Goal: Task Accomplishment & Management: Complete application form

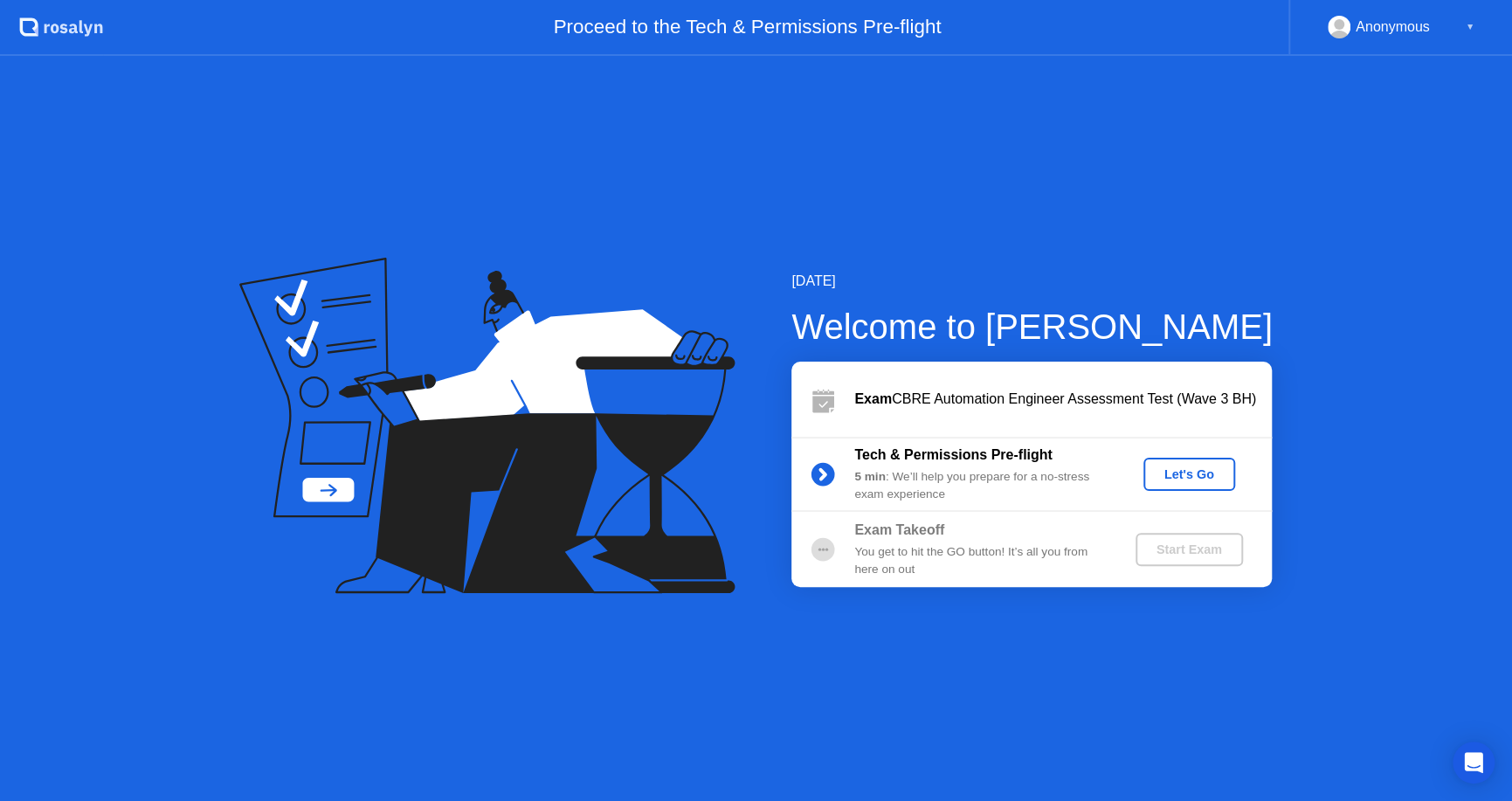
click at [1184, 467] on div "Let's Go" at bounding box center [1189, 475] width 78 height 14
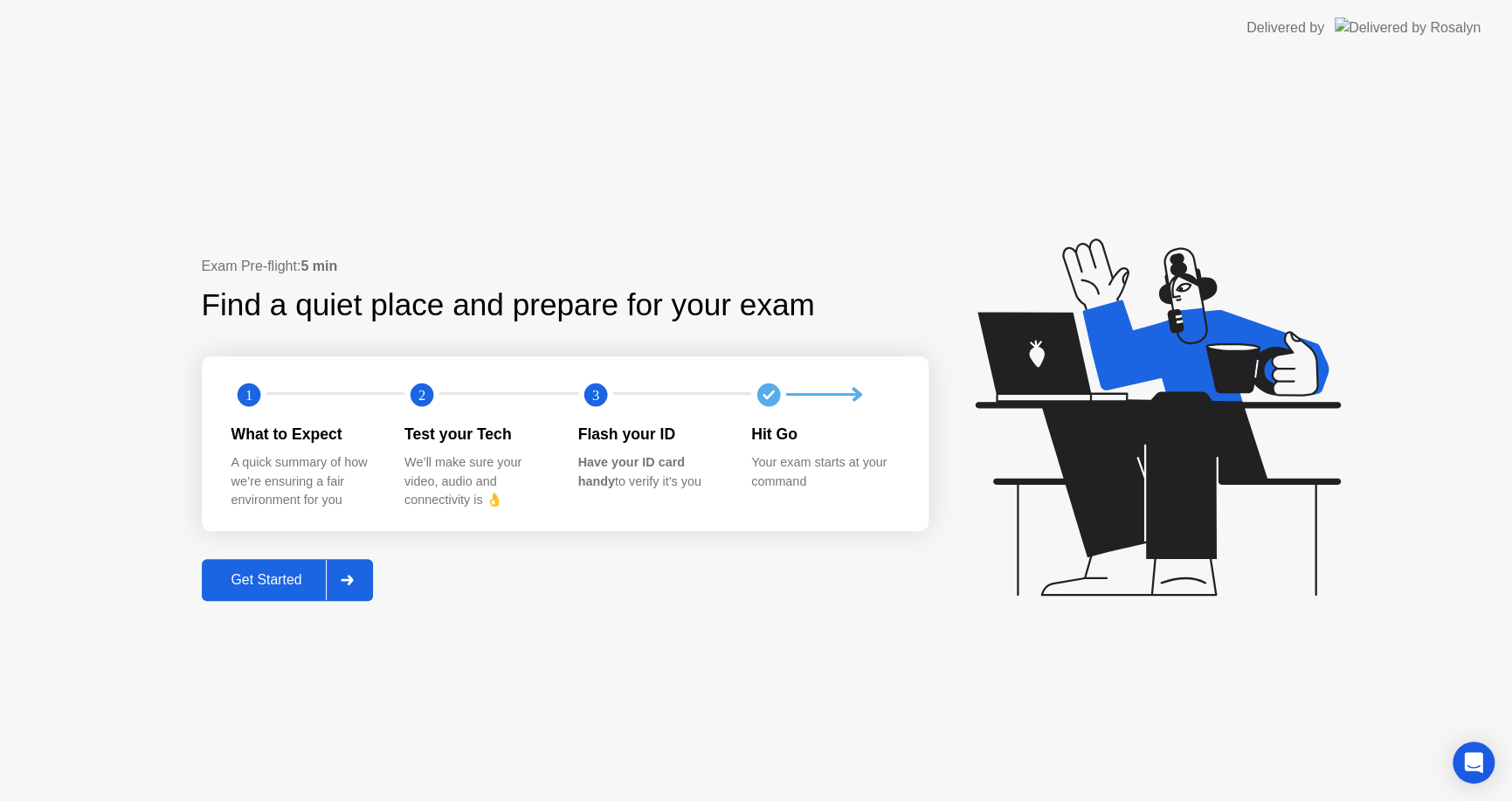
click at [277, 581] on div "Get Started" at bounding box center [266, 580] width 120 height 16
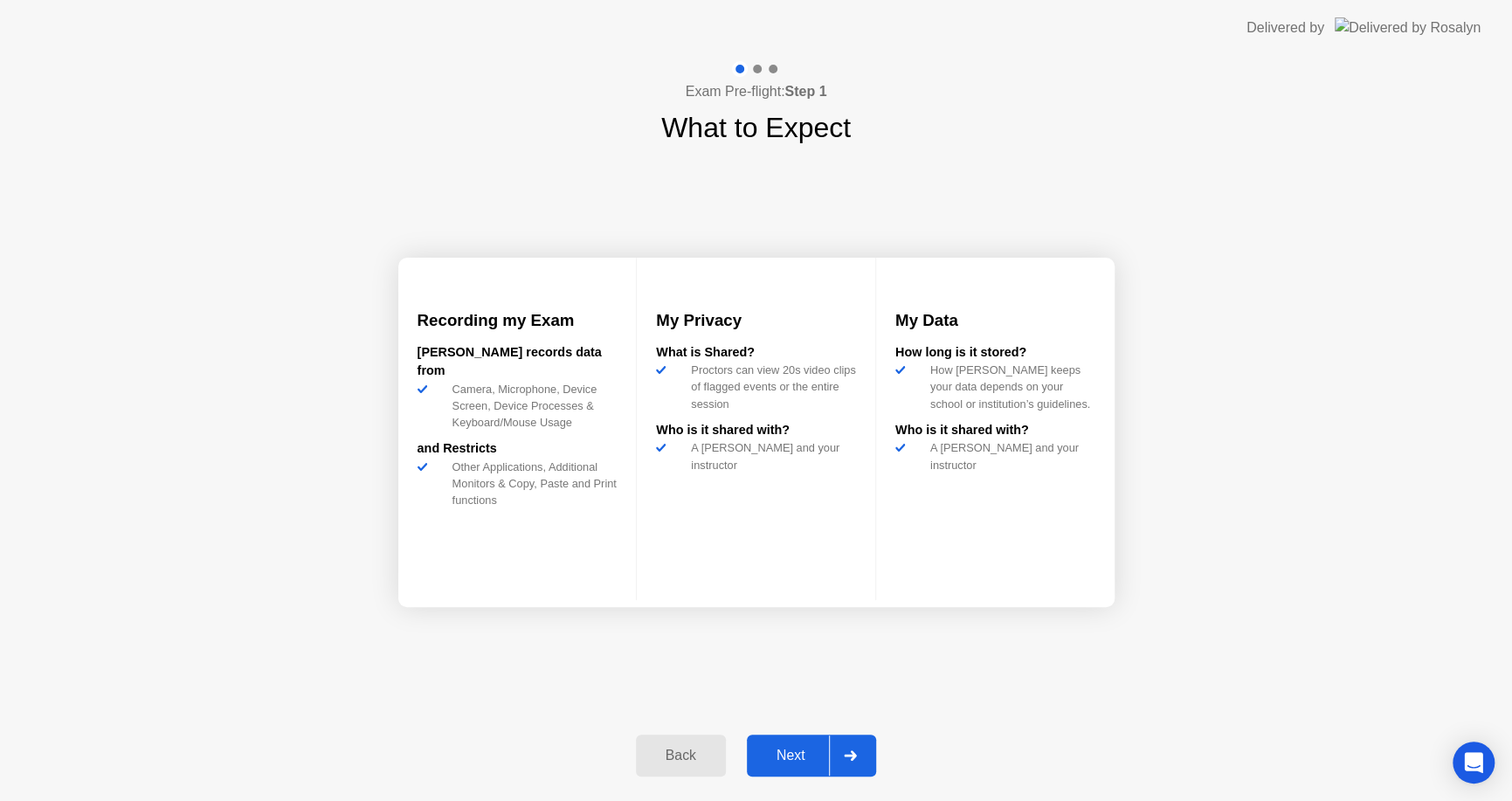
click at [787, 744] on button "Next" at bounding box center [811, 755] width 130 height 42
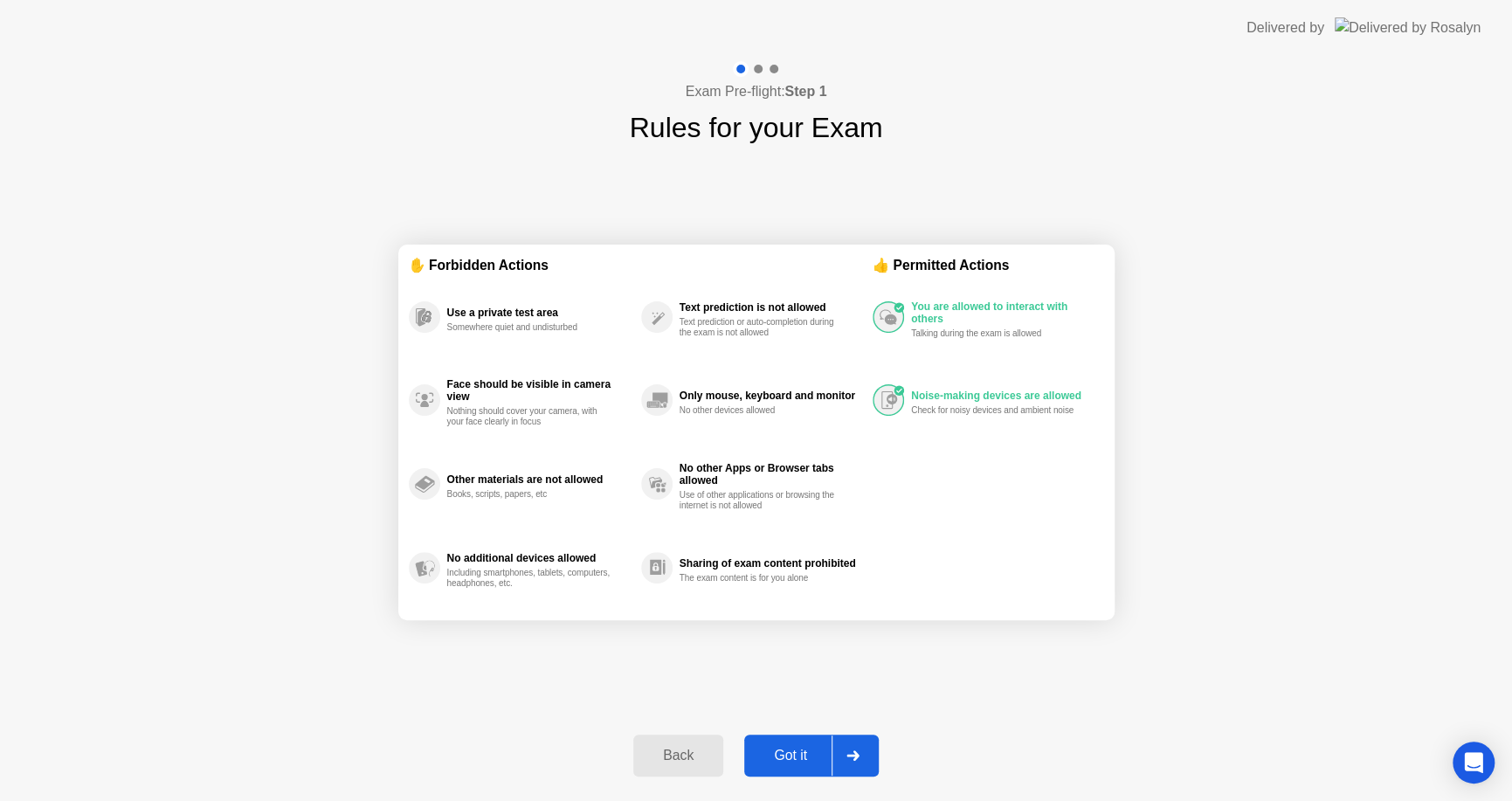
click at [800, 753] on div "Got it" at bounding box center [790, 756] width 82 height 16
select select "**********"
select select "*******"
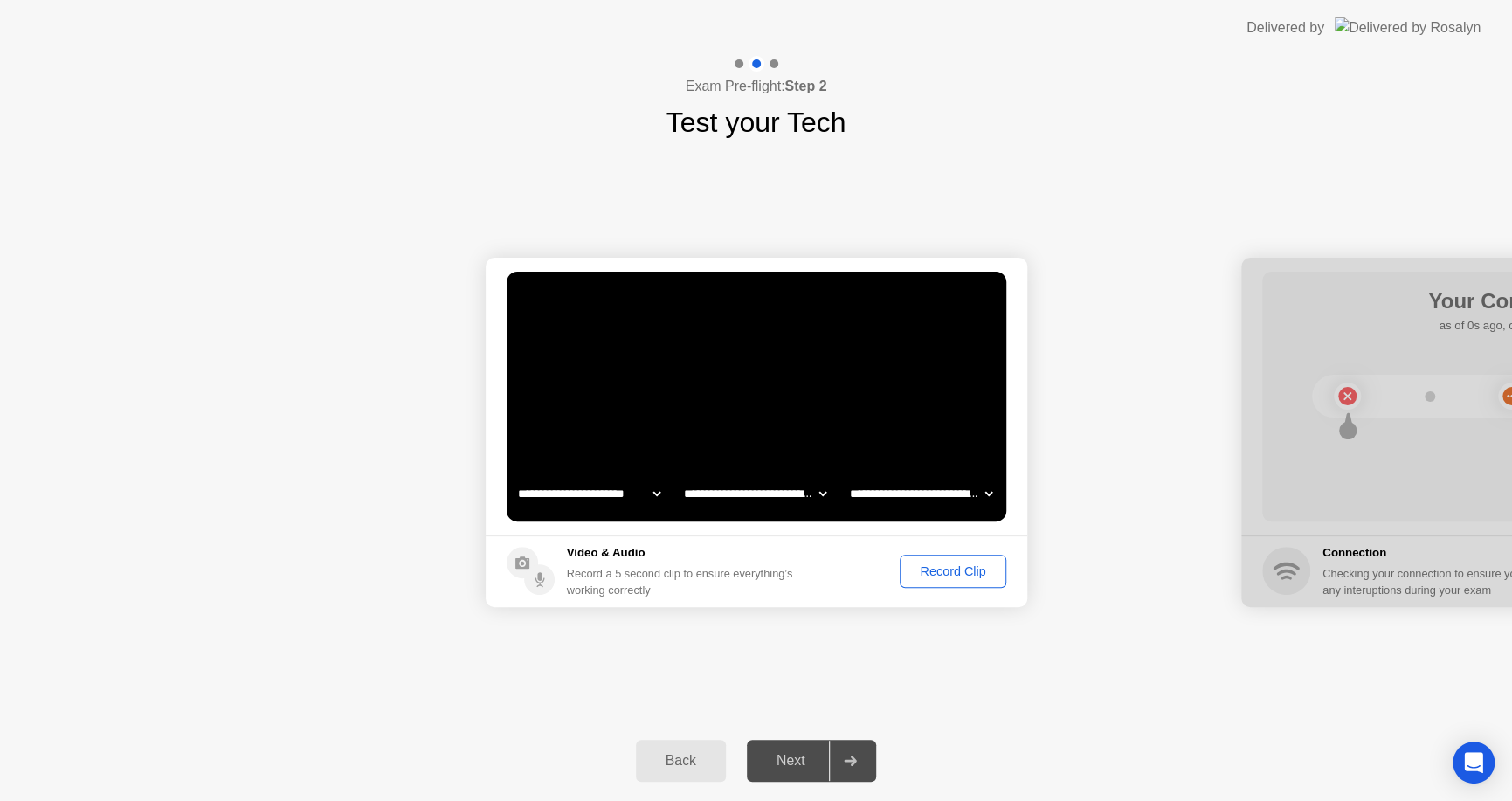
click at [952, 575] on div "Record Clip" at bounding box center [952, 571] width 93 height 14
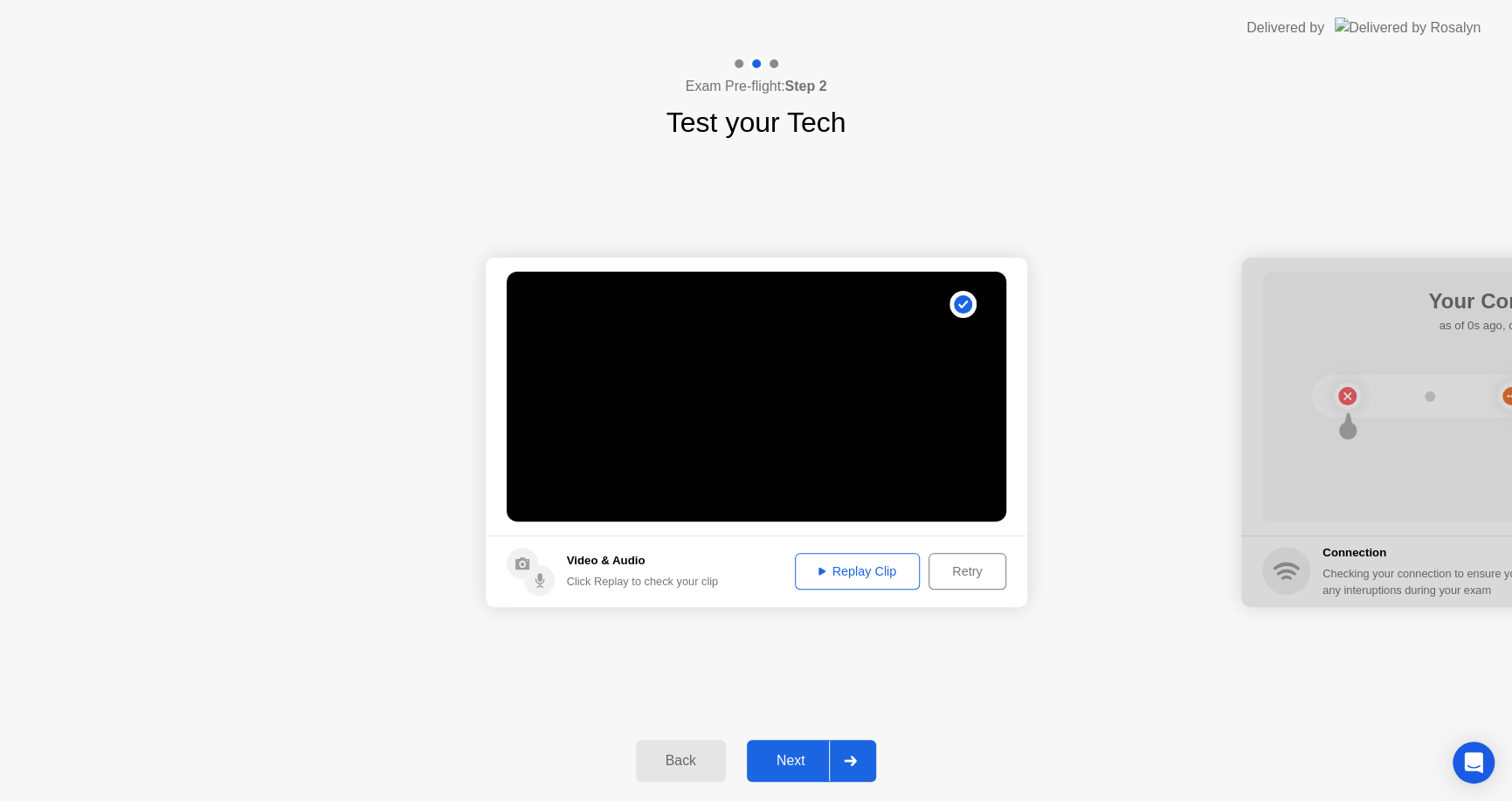
click at [857, 564] on div "Replay Clip" at bounding box center [858, 571] width 114 height 14
click at [794, 764] on div "Next" at bounding box center [791, 761] width 78 height 16
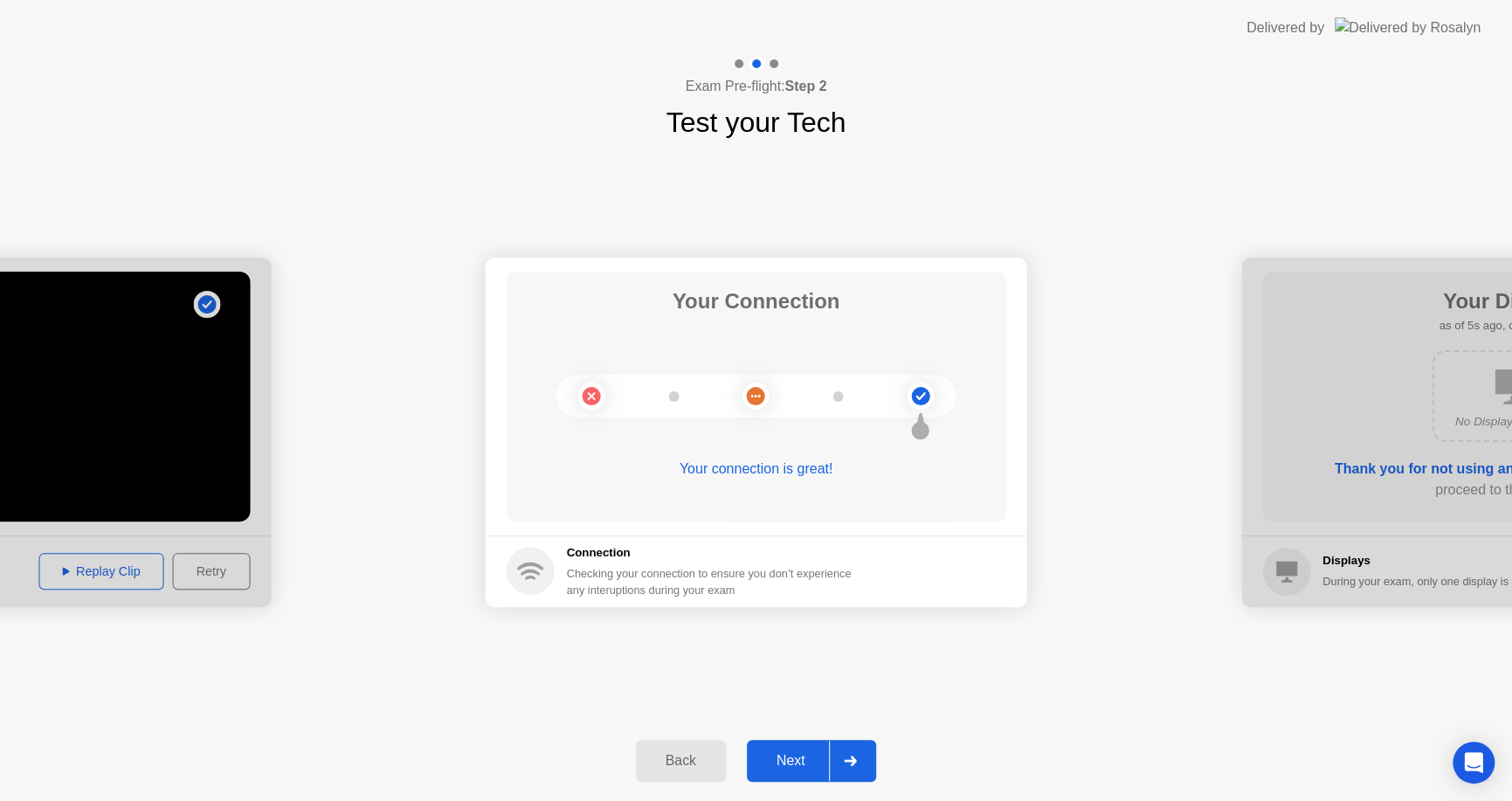
click at [813, 753] on div "Next" at bounding box center [791, 761] width 78 height 16
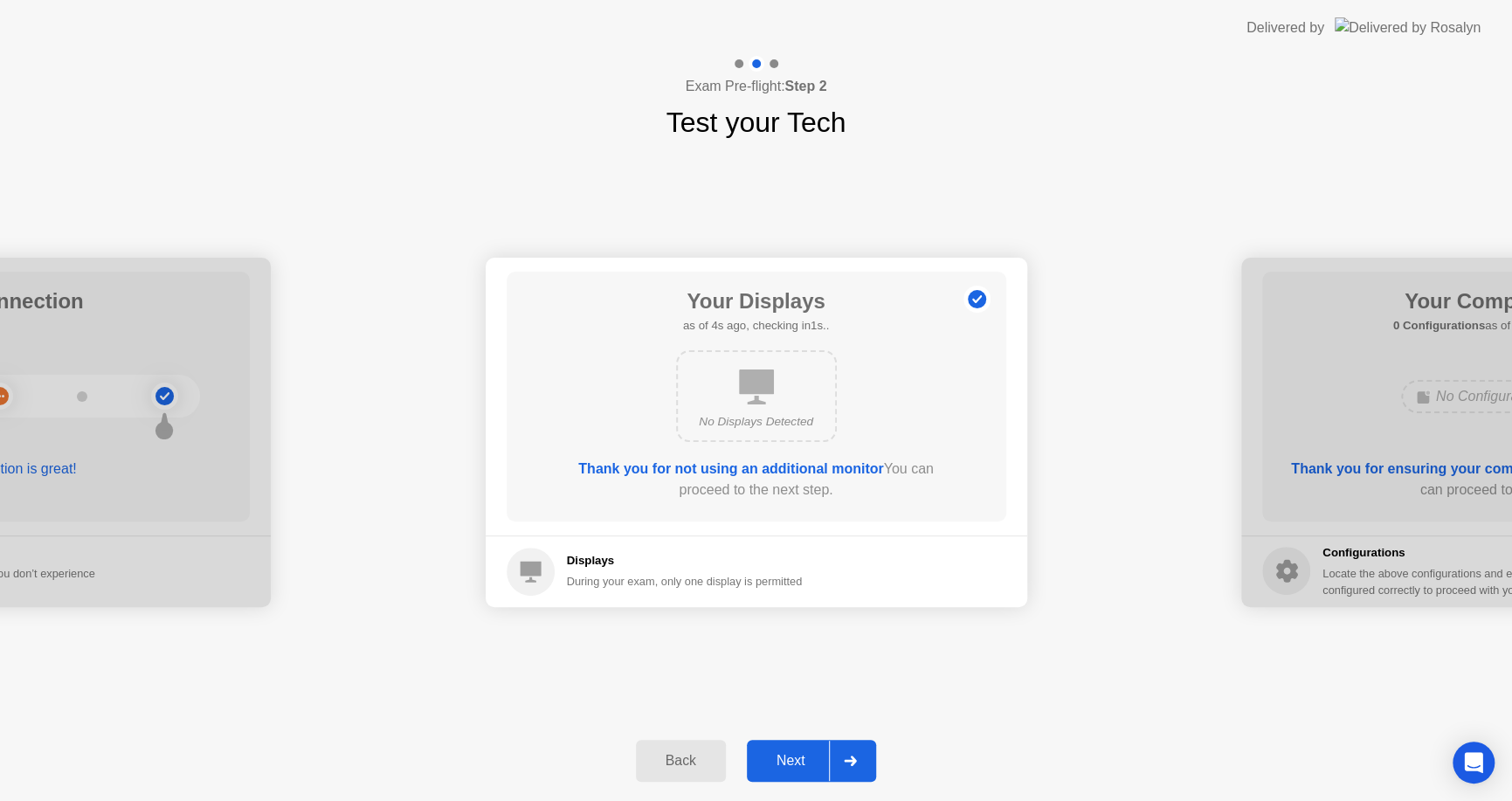
click at [792, 755] on div "Next" at bounding box center [791, 761] width 78 height 16
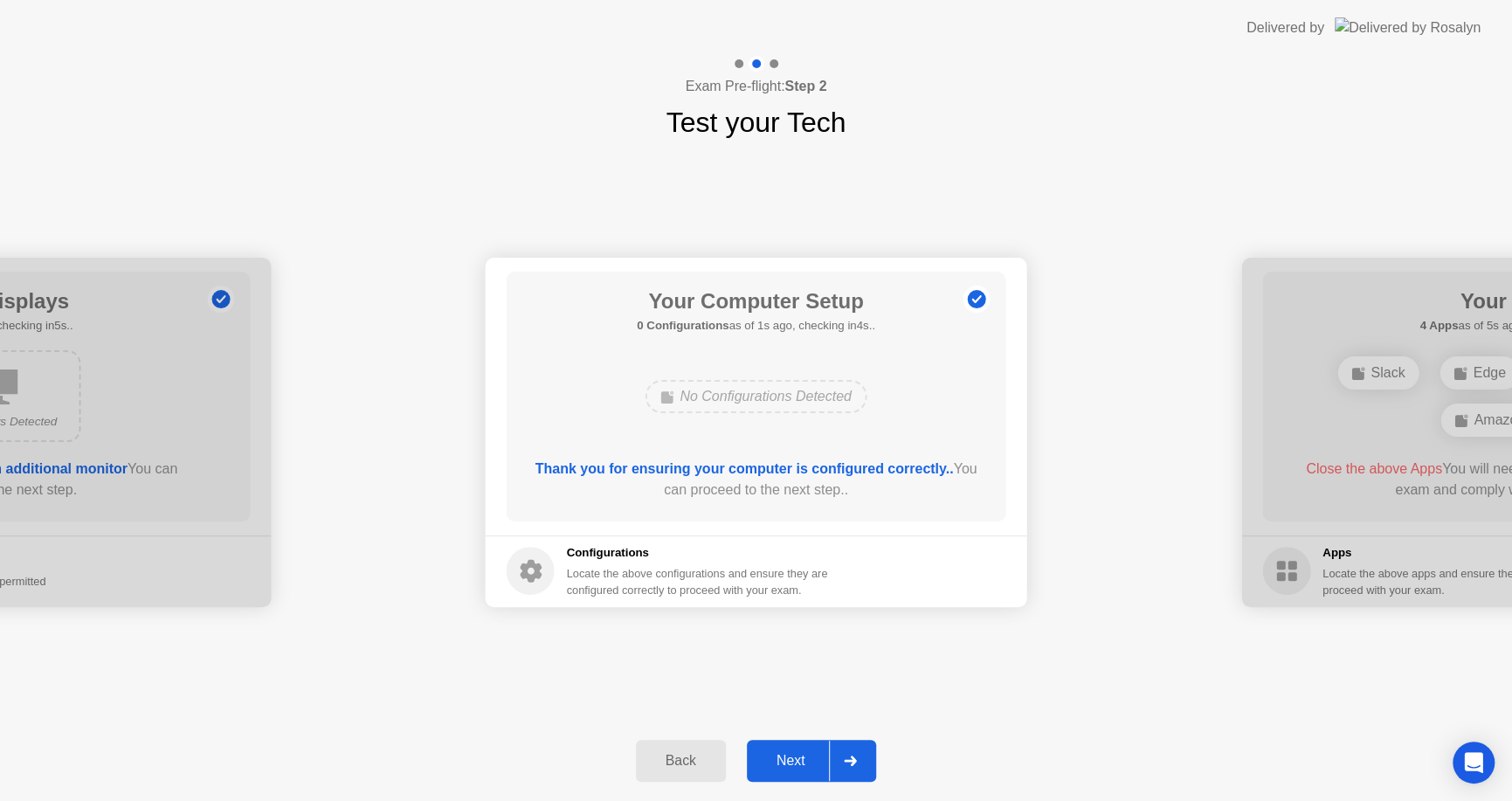
click at [849, 758] on icon at bounding box center [850, 761] width 13 height 11
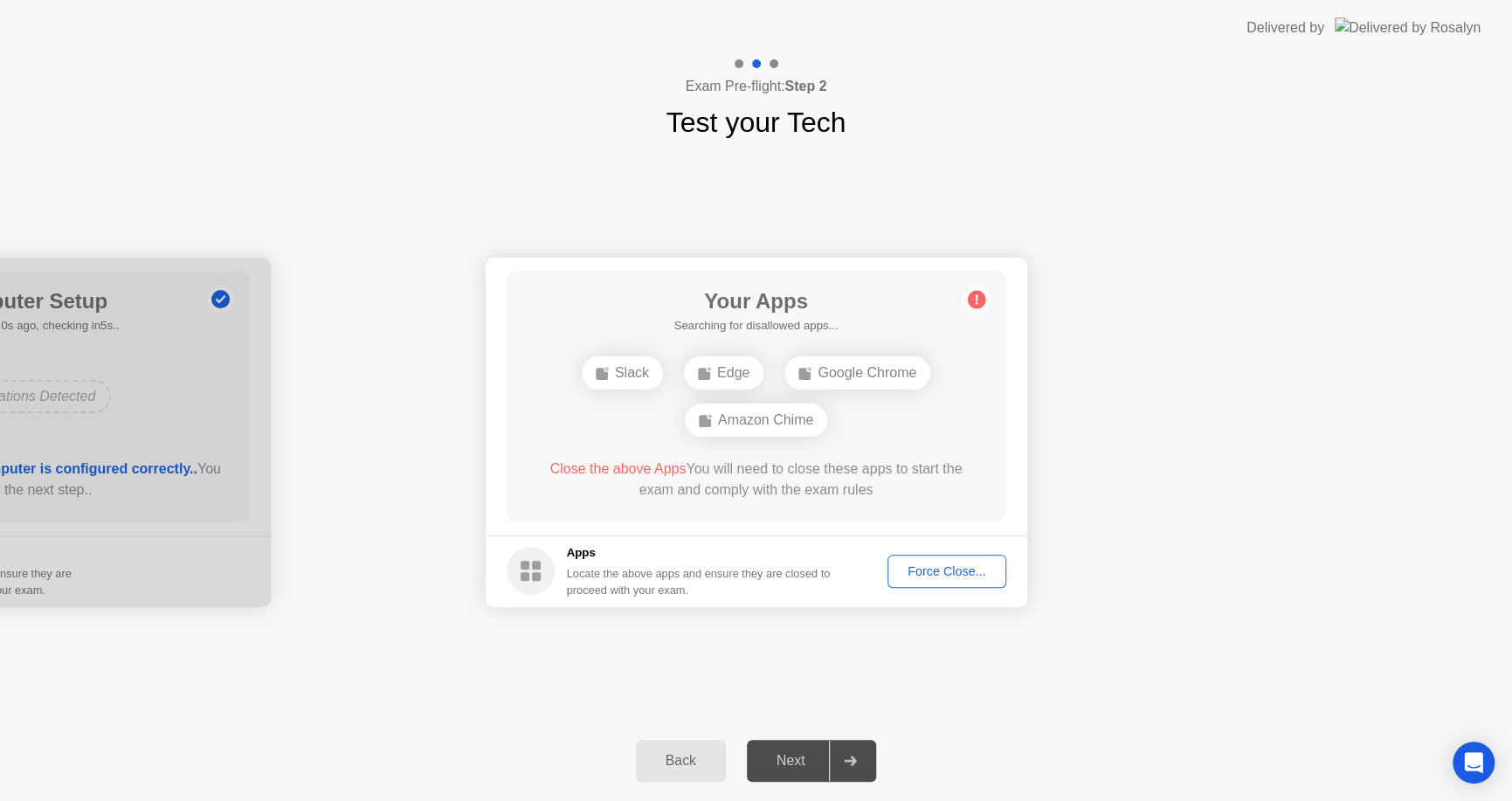
click at [943, 576] on div "Force Close..." at bounding box center [947, 571] width 106 height 14
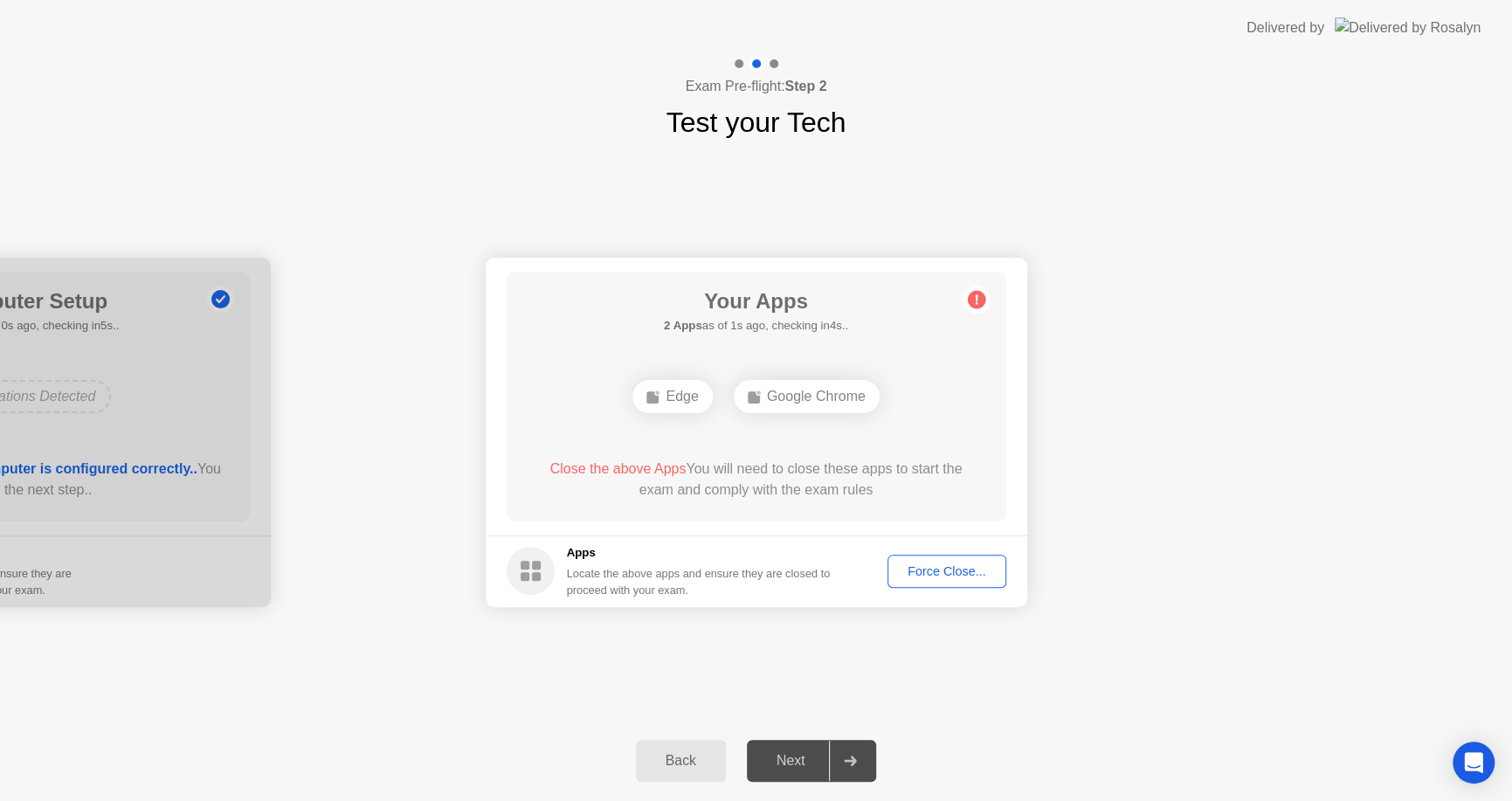
click at [953, 567] on div "Force Close..." at bounding box center [947, 571] width 106 height 14
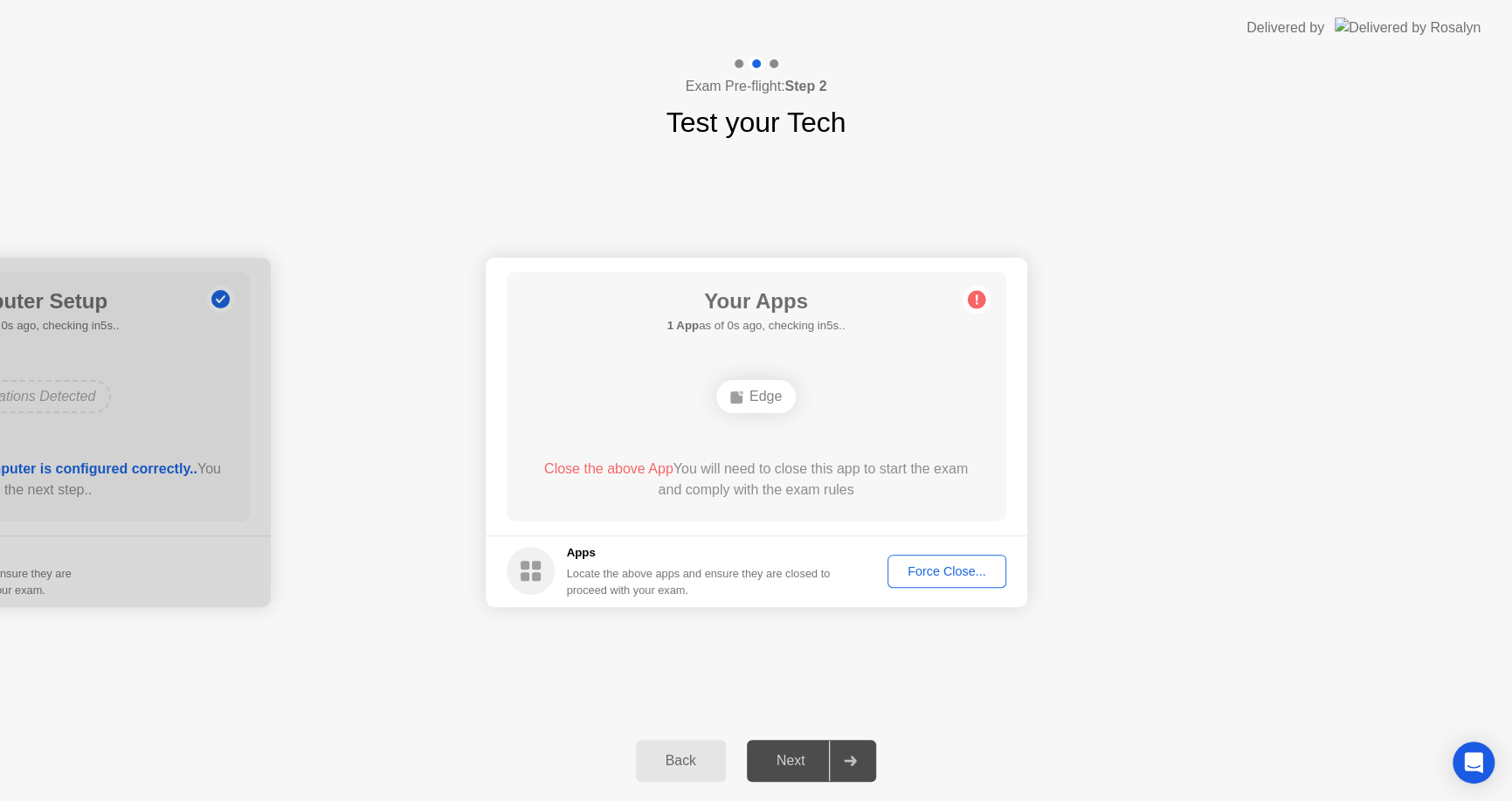
click at [942, 565] on div "Force Close..." at bounding box center [947, 571] width 106 height 14
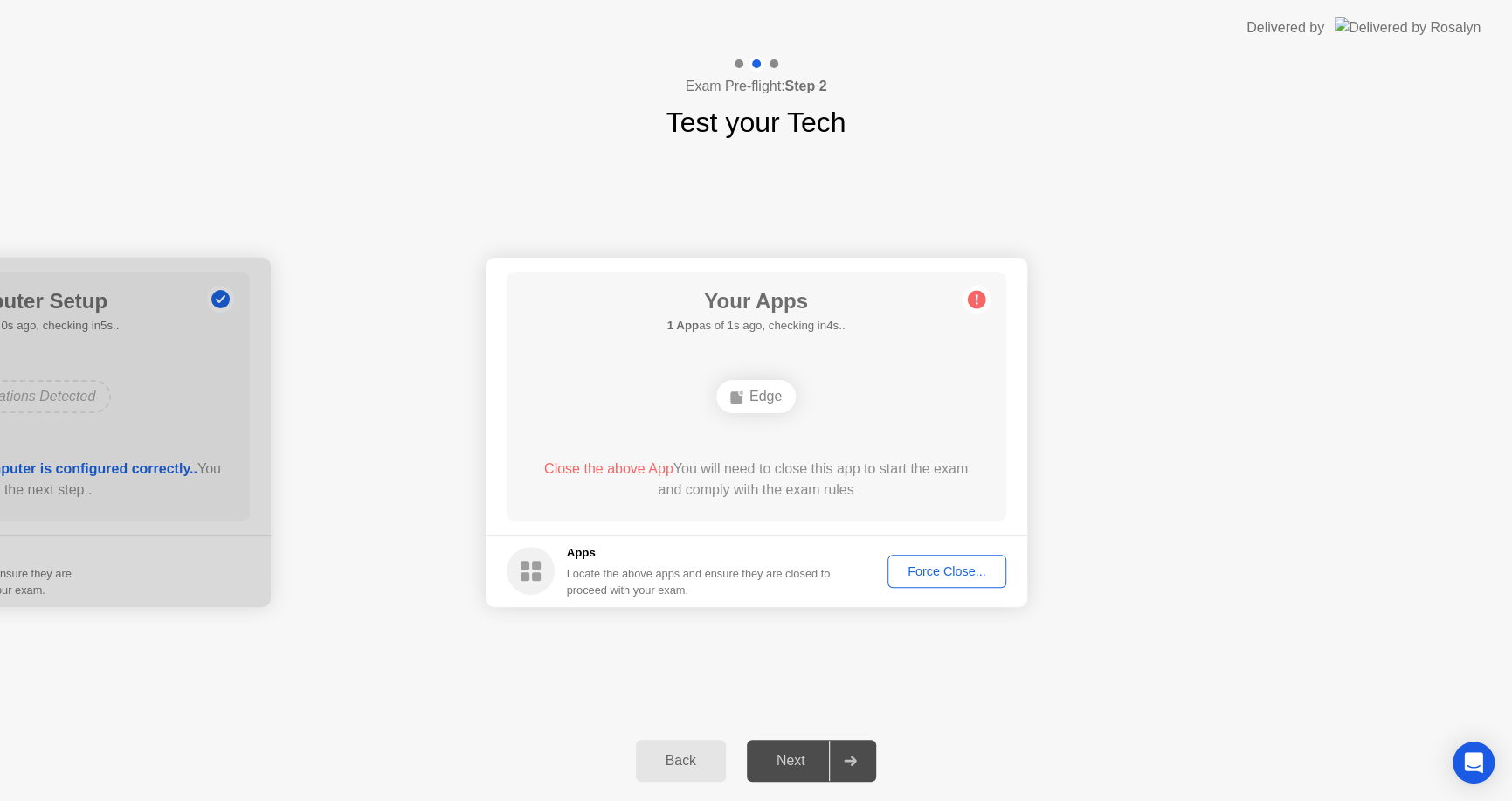
click at [597, 683] on div "**********" at bounding box center [756, 432] width 1512 height 577
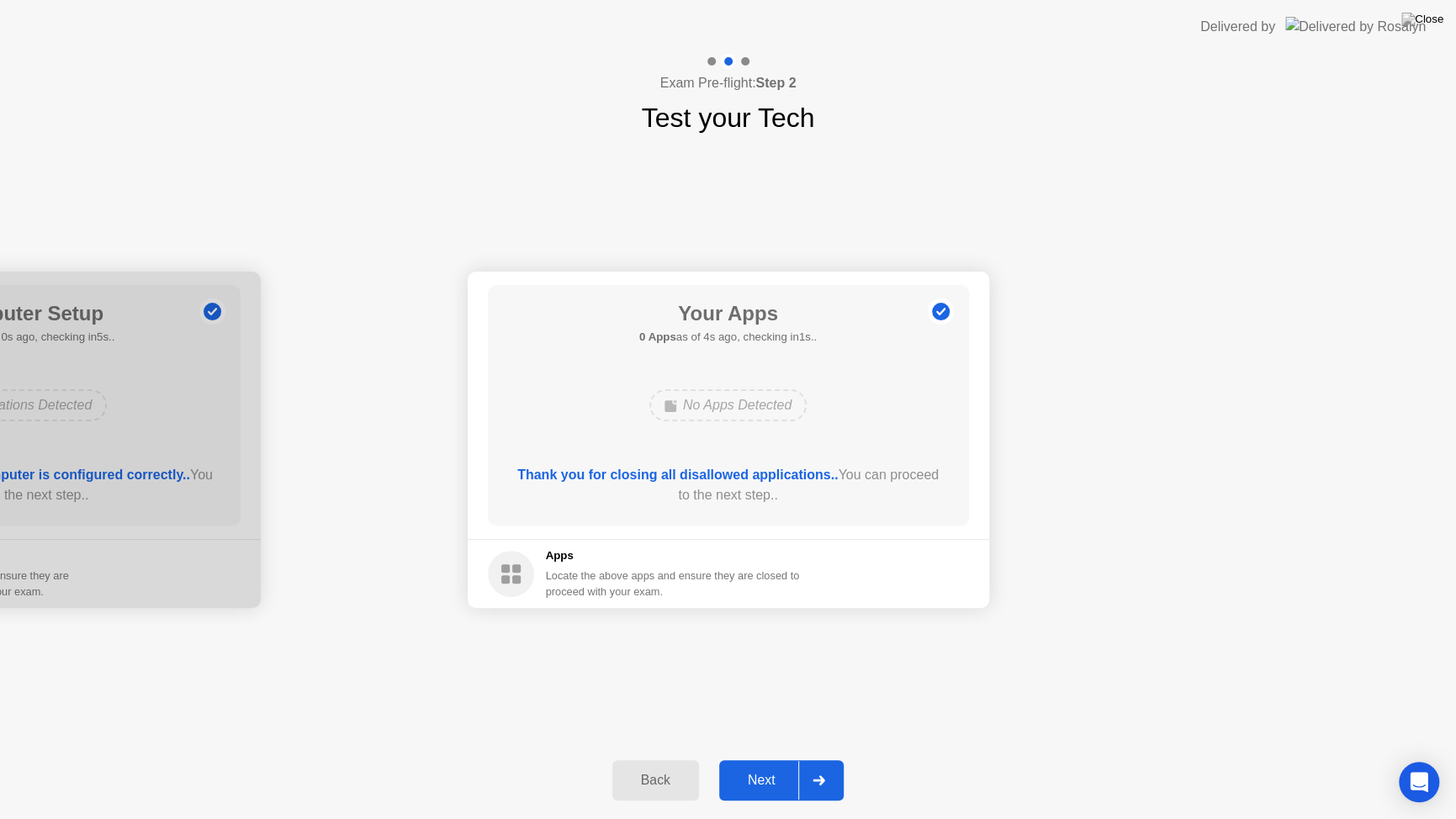
click at [829, 770] on div at bounding box center [818, 781] width 40 height 38
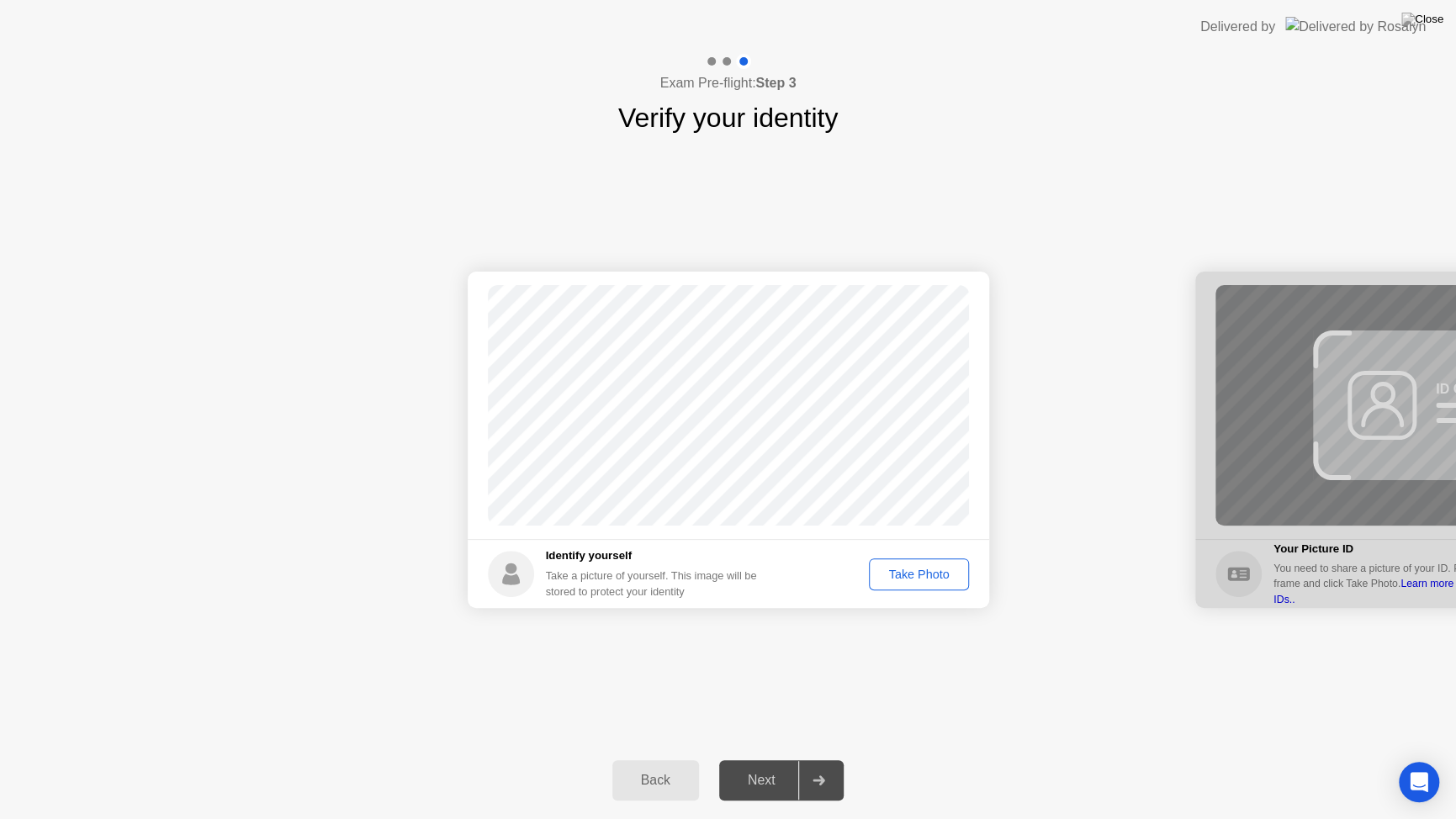
click at [911, 577] on div "Take Photo" at bounding box center [918, 575] width 87 height 14
click at [821, 770] on div at bounding box center [818, 781] width 40 height 38
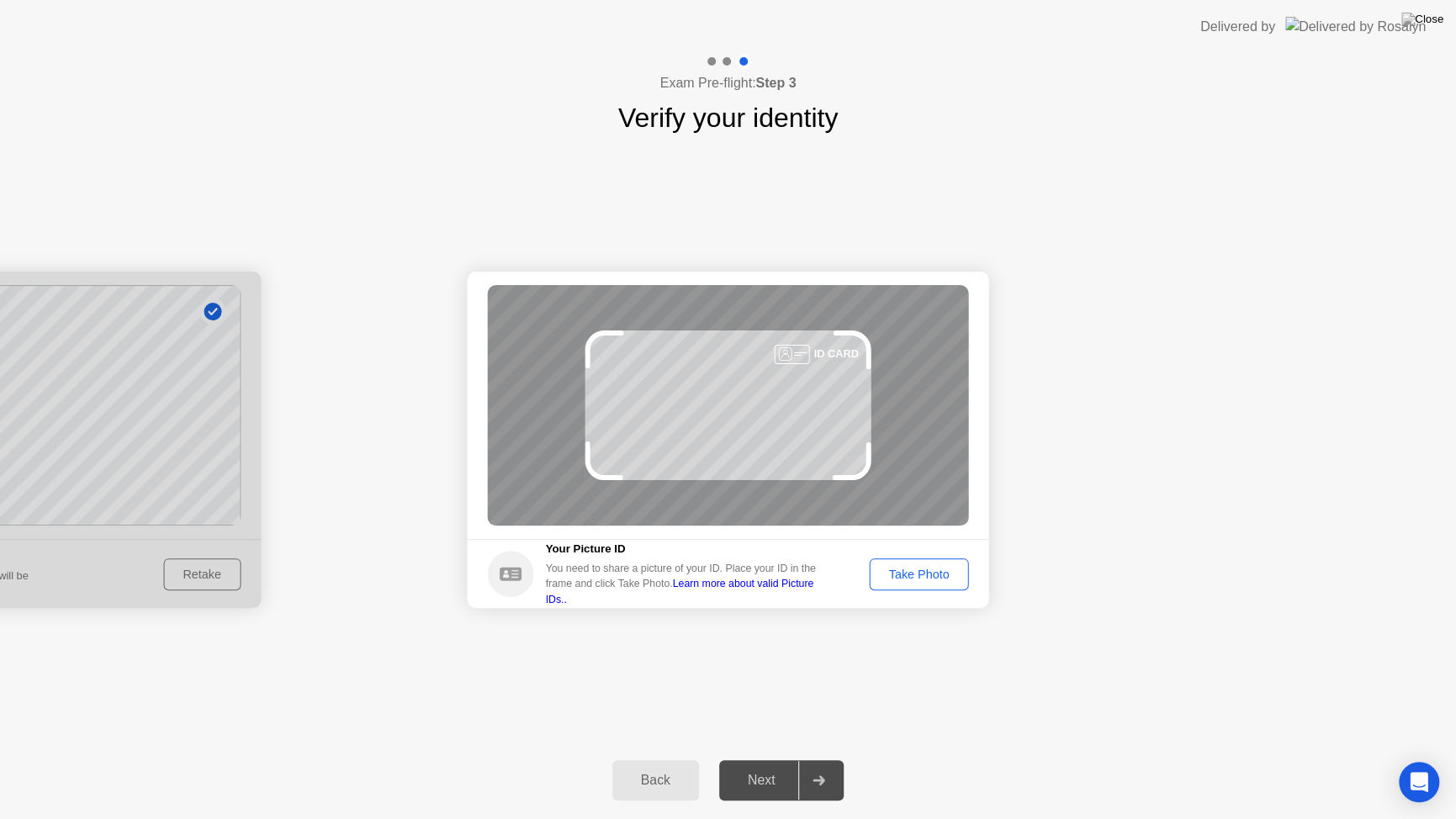
click at [904, 572] on div "Take Photo" at bounding box center [918, 575] width 87 height 14
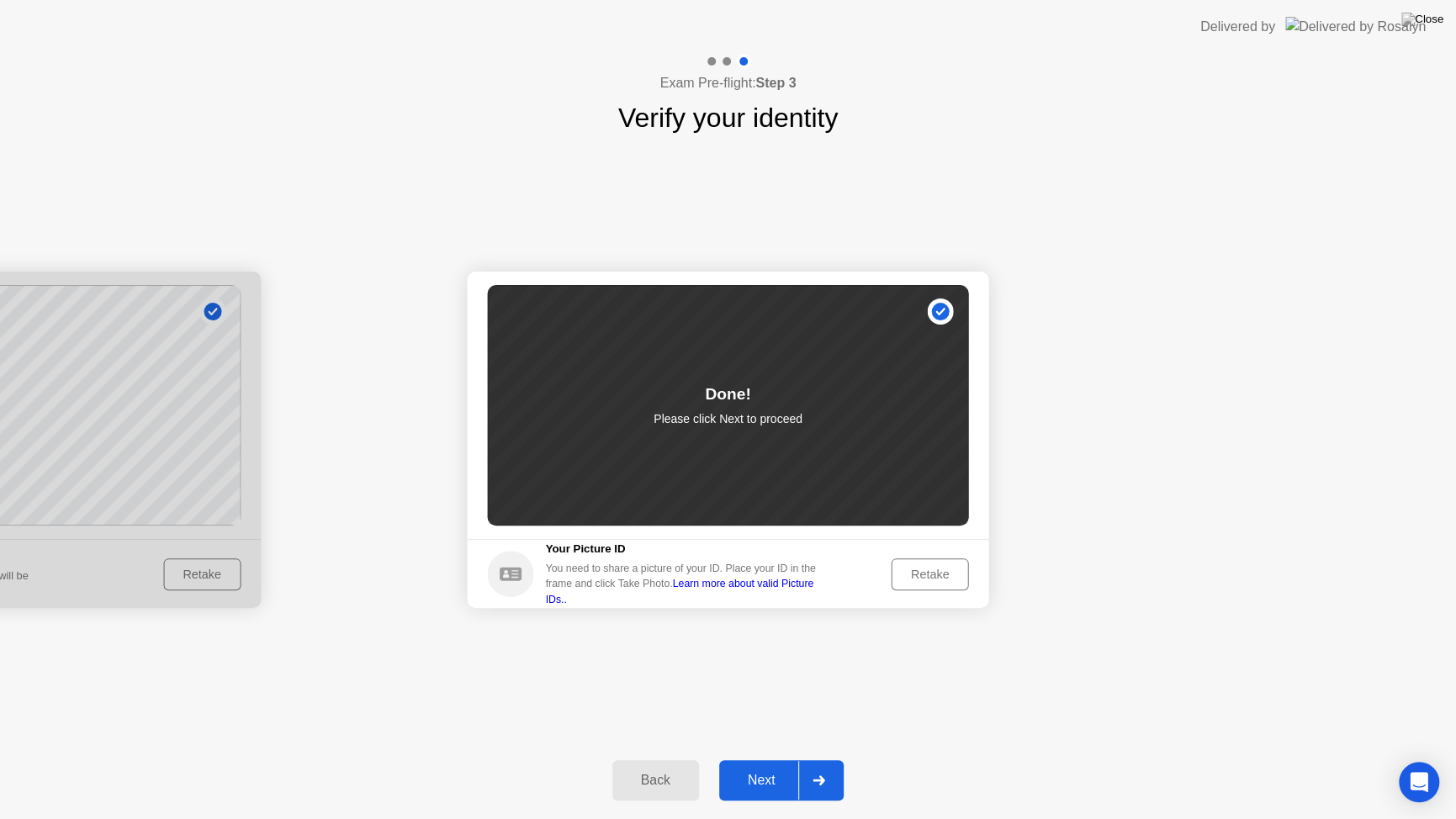
click at [827, 770] on div at bounding box center [818, 781] width 40 height 38
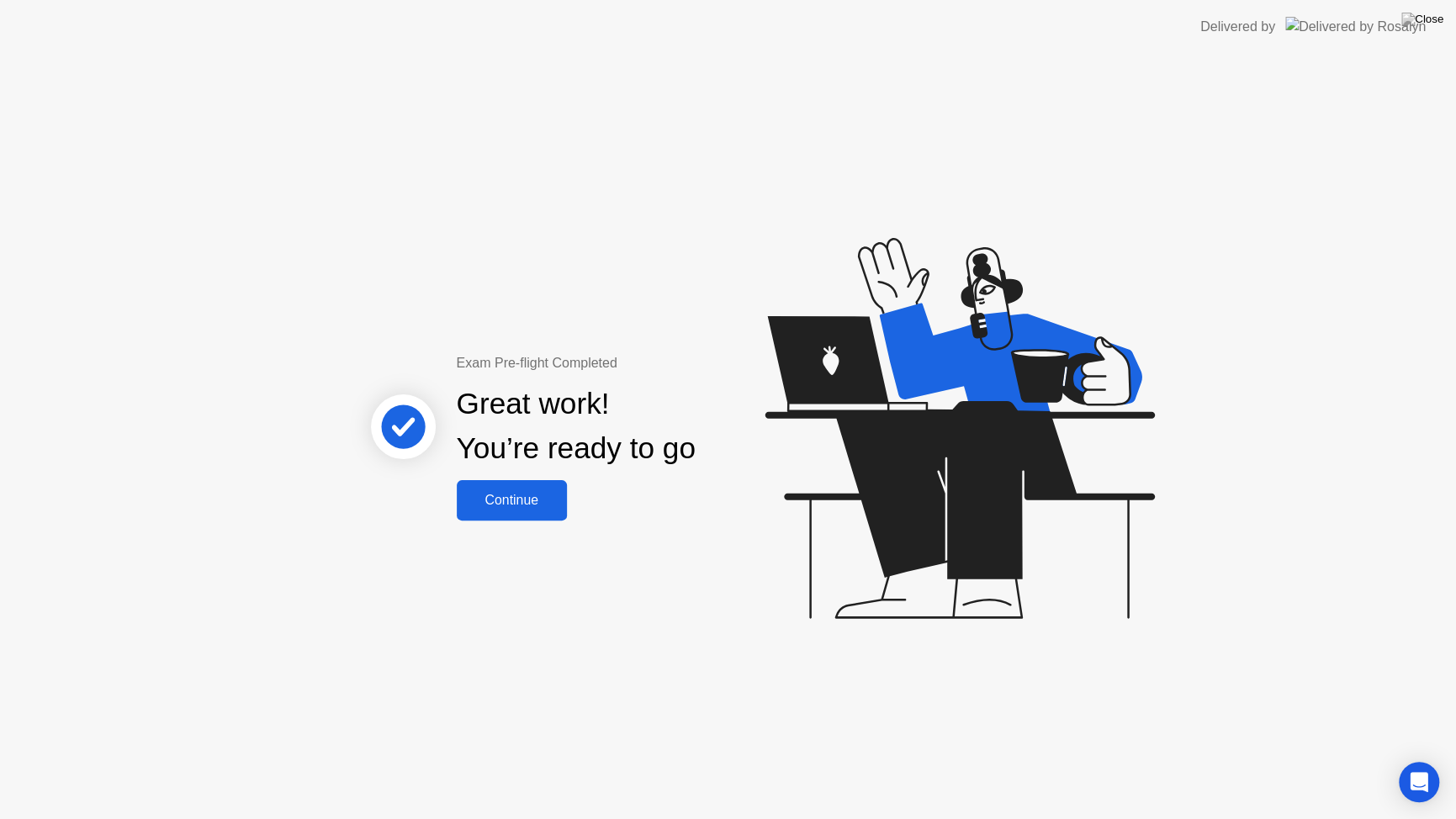
click at [535, 497] on div "Continue" at bounding box center [512, 500] width 100 height 15
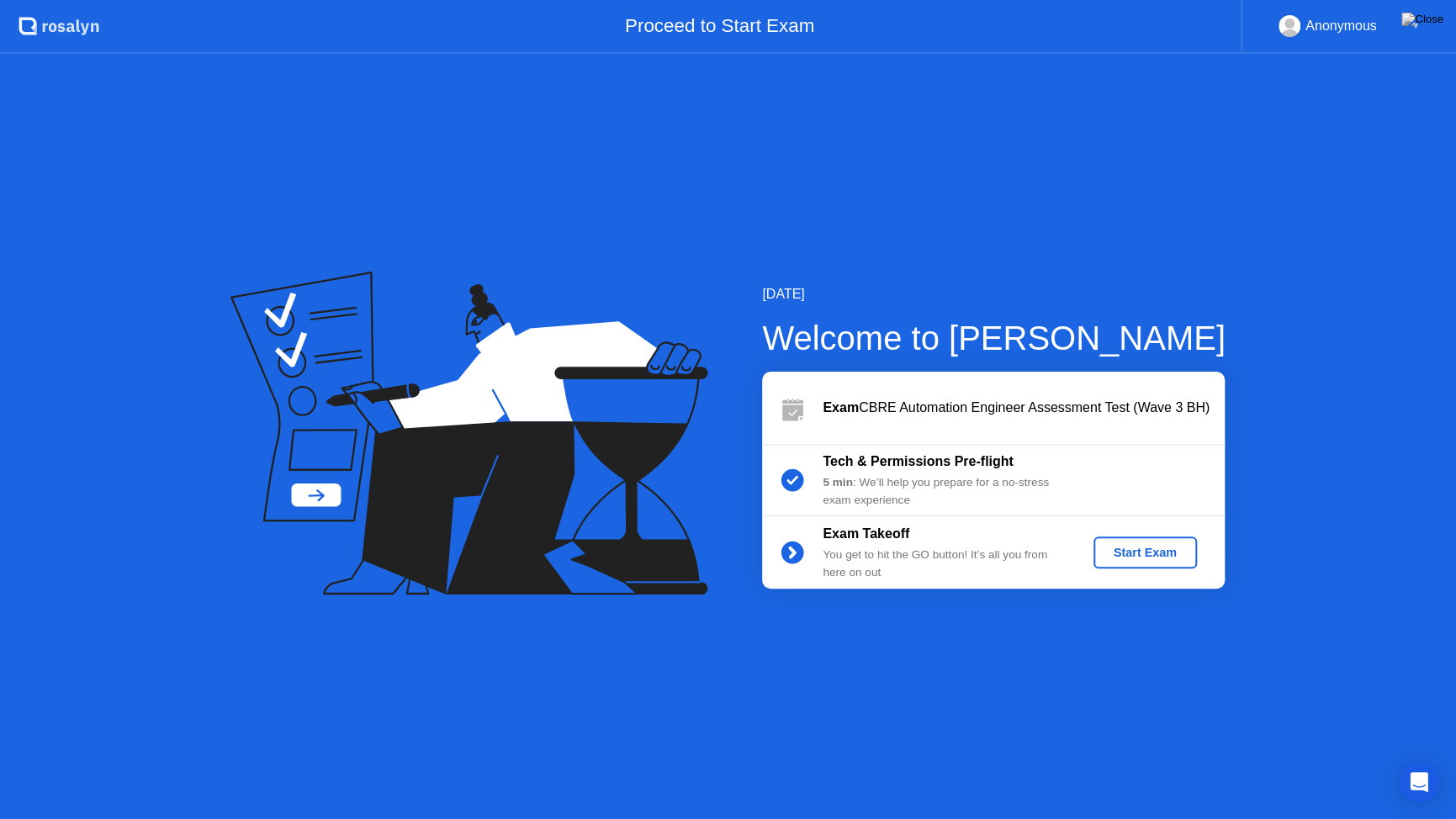
click at [1143, 552] on div "Start Exam" at bounding box center [1144, 553] width 90 height 14
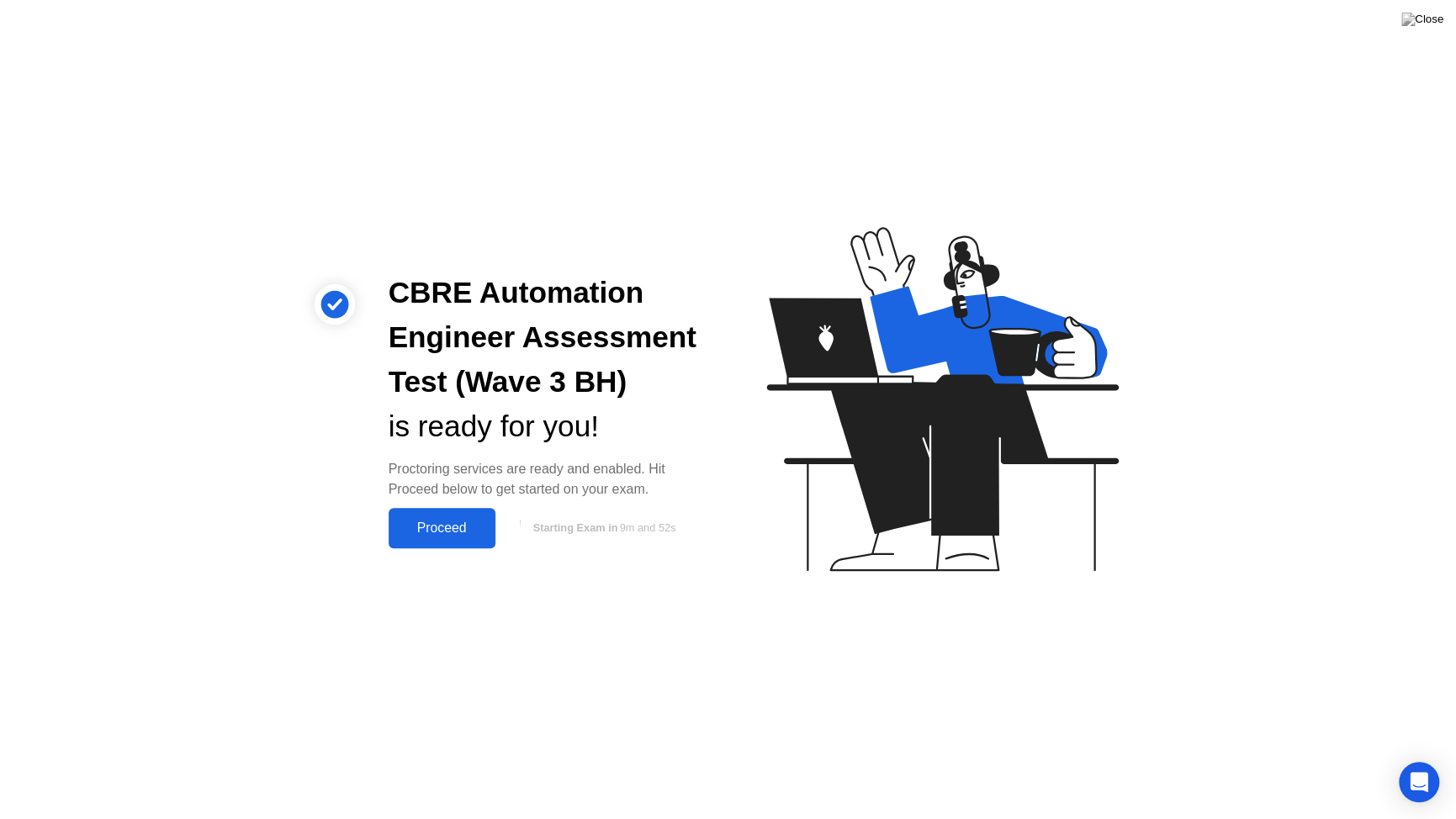
click at [458, 531] on div "Proceed" at bounding box center [441, 529] width 96 height 15
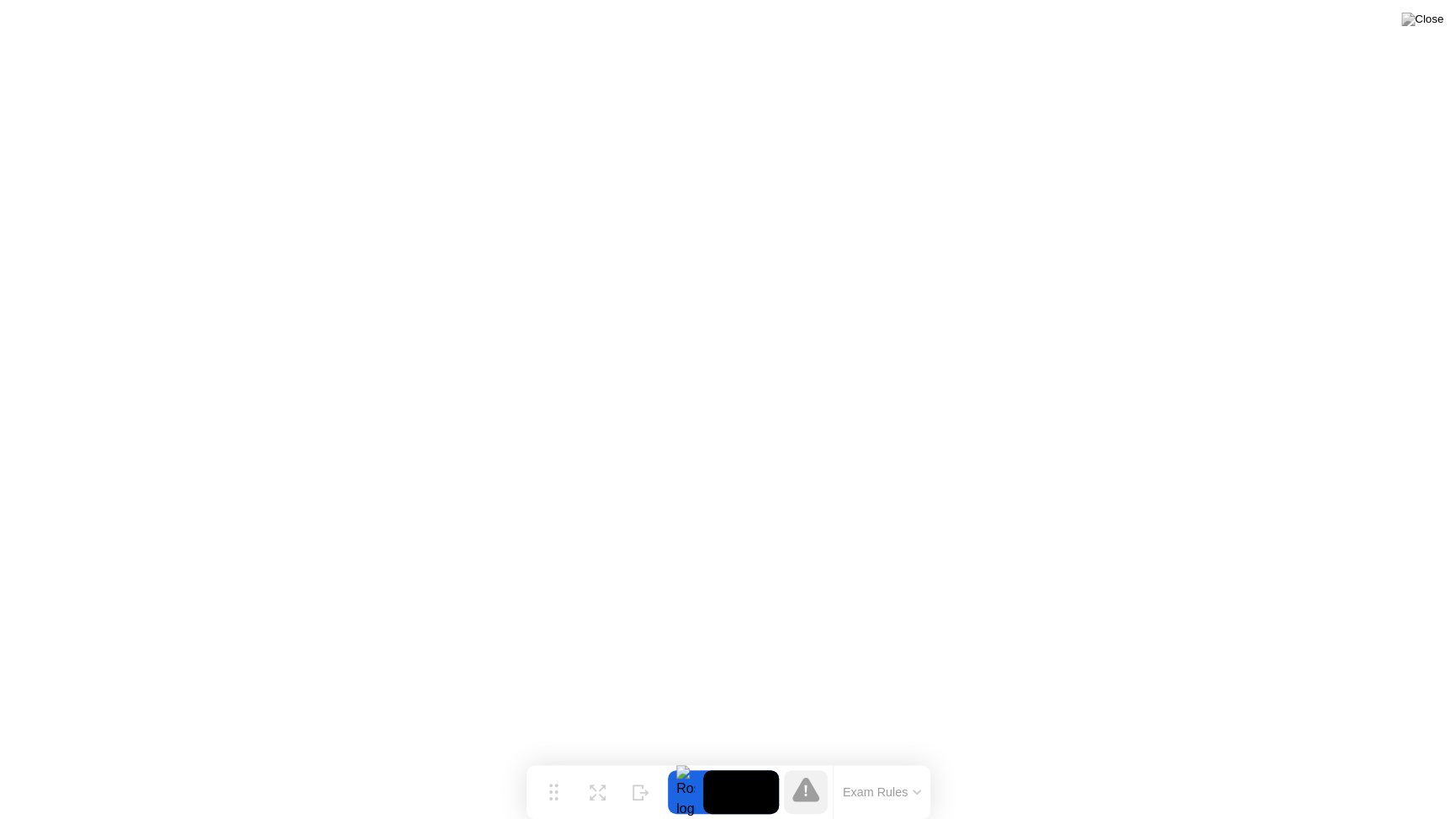
click at [714, 770] on video at bounding box center [741, 792] width 76 height 44
click at [1436, 23] on img at bounding box center [1422, 20] width 42 height 14
